Goal: Task Accomplishment & Management: Manage account settings

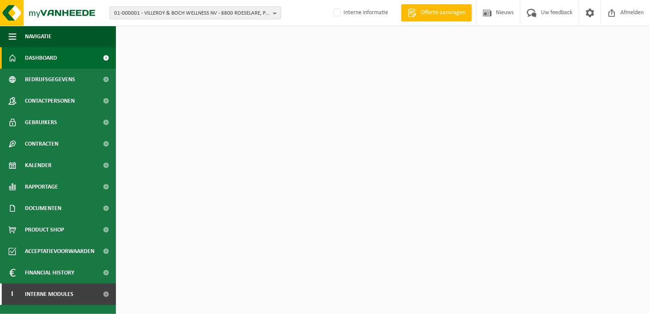
click at [140, 15] on span "01-000001 - VILLEROY & BOCH WELLNESS NV - 8800 ROESELARE, POPULIERSTRAAT 1" at bounding box center [191, 13] width 155 height 13
type input "10-869564"
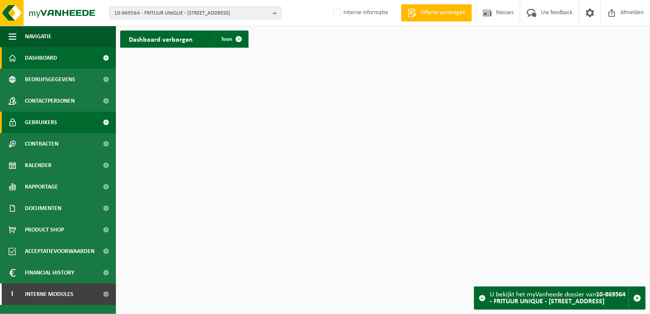
click at [47, 125] on span "Gebruikers" at bounding box center [41, 122] width 32 height 21
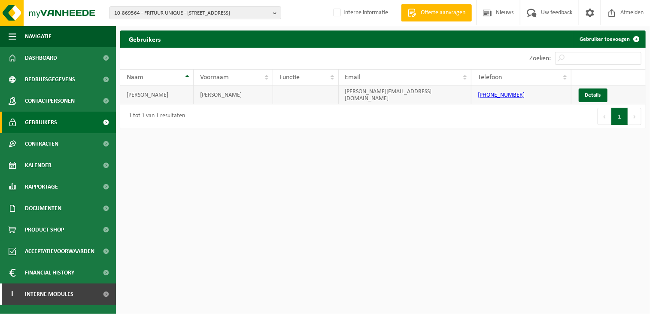
drag, startPoint x: 377, startPoint y: 97, endPoint x: 418, endPoint y: 94, distance: 41.8
click at [418, 94] on td "hannes_cat@hotmail.com" at bounding box center [405, 94] width 133 height 19
drag, startPoint x: 417, startPoint y: 96, endPoint x: 332, endPoint y: 96, distance: 84.2
click at [332, 96] on tr "CATANZARO HANNES hannes_cat@hotmail.com +32 0474 12 69 99 Details" at bounding box center [383, 94] width 526 height 19
drag, startPoint x: 332, startPoint y: 96, endPoint x: 373, endPoint y: 96, distance: 40.4
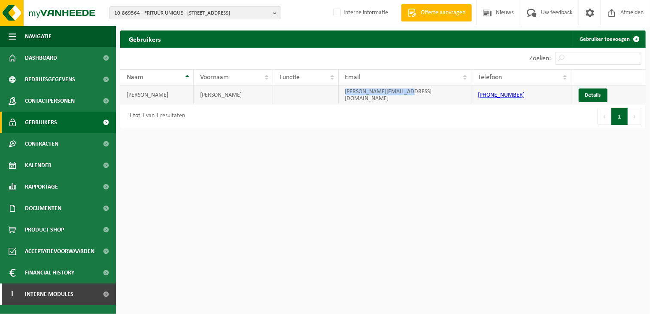
copy tr "hannes_cat@hotmail.com"
drag, startPoint x: 435, startPoint y: 202, endPoint x: 410, endPoint y: 302, distance: 102.7
click at [435, 202] on html "10-869564 - FRITUUR UNIQUE - 8510 ROLLEGEM, AALBEEKSESTRAAT 68 10-869565 - FRIT…" at bounding box center [325, 157] width 650 height 314
click at [272, 275] on html "10-869564 - FRITUUR UNIQUE - 8510 ROLLEGEM, AALBEEKSESTRAAT 68 10-869565 - FRIT…" at bounding box center [325, 157] width 650 height 314
click at [374, 274] on html "10-869564 - FRITUUR UNIQUE - 8510 ROLLEGEM, AALBEEKSESTRAAT 68 10-869565 - FRIT…" at bounding box center [325, 157] width 650 height 314
